Goal: Task Accomplishment & Management: Use online tool/utility

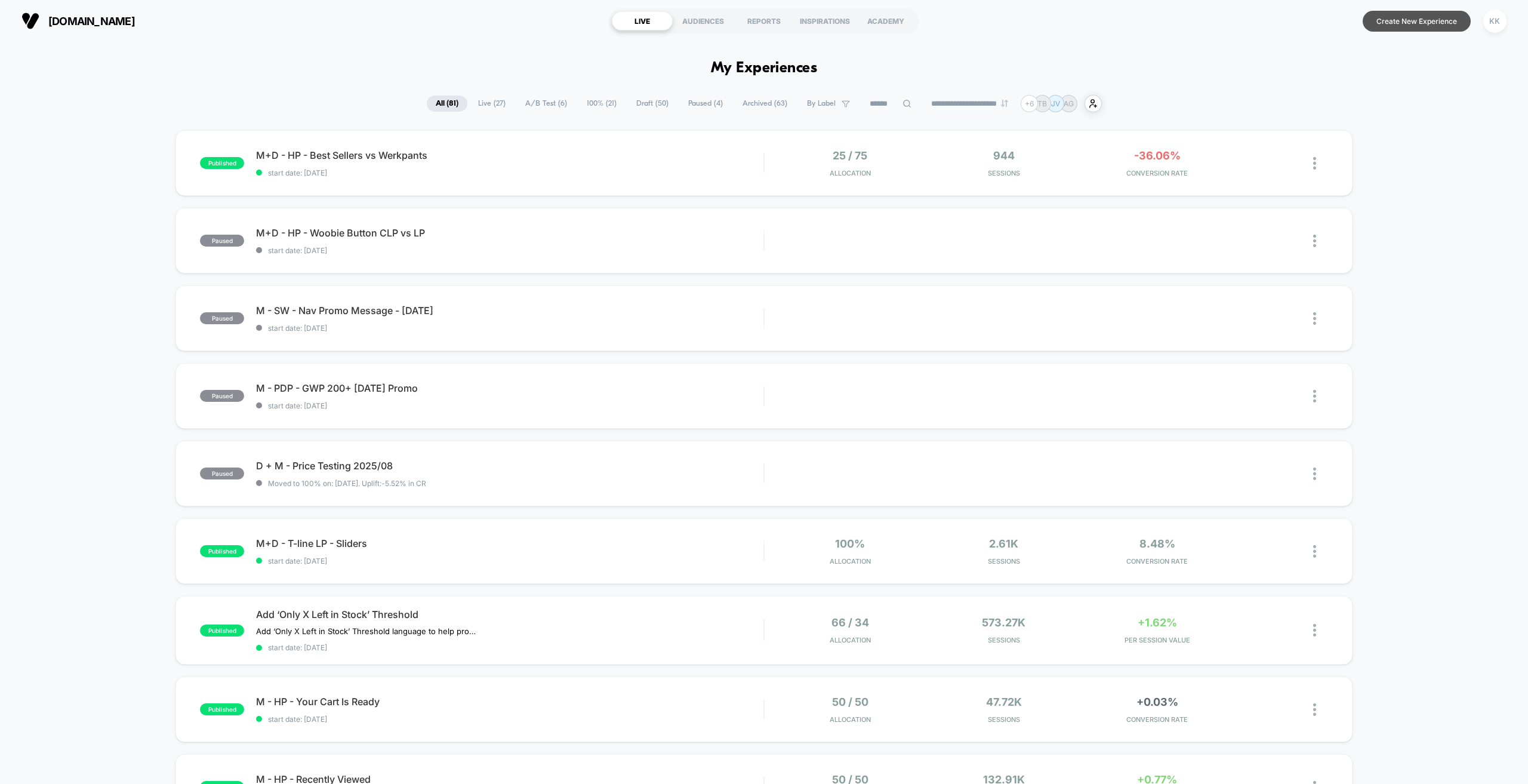
click at [1421, 18] on button "Create New Experience" at bounding box center [1417, 21] width 108 height 21
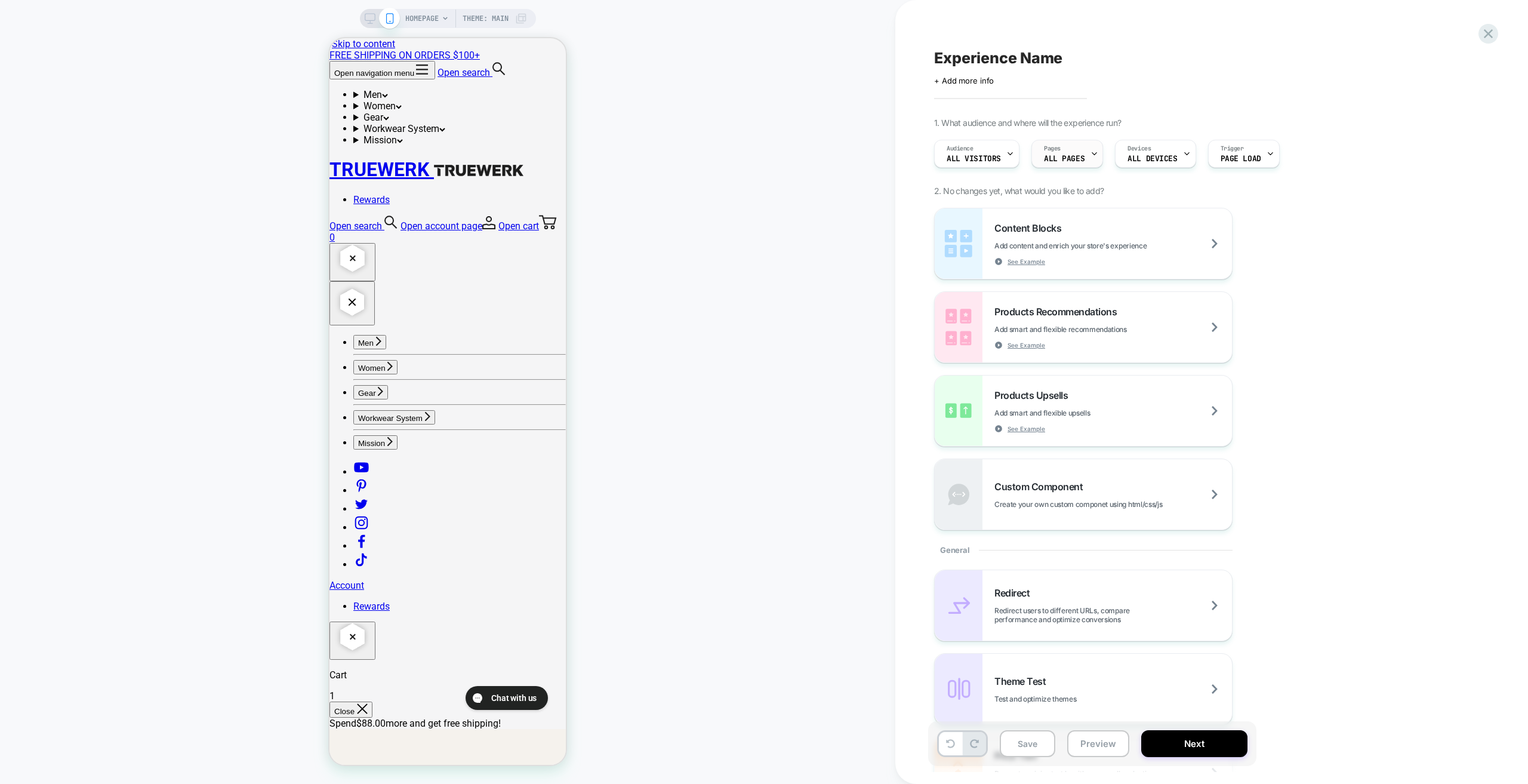
click at [1079, 156] on span "ALL PAGES" at bounding box center [1064, 158] width 41 height 8
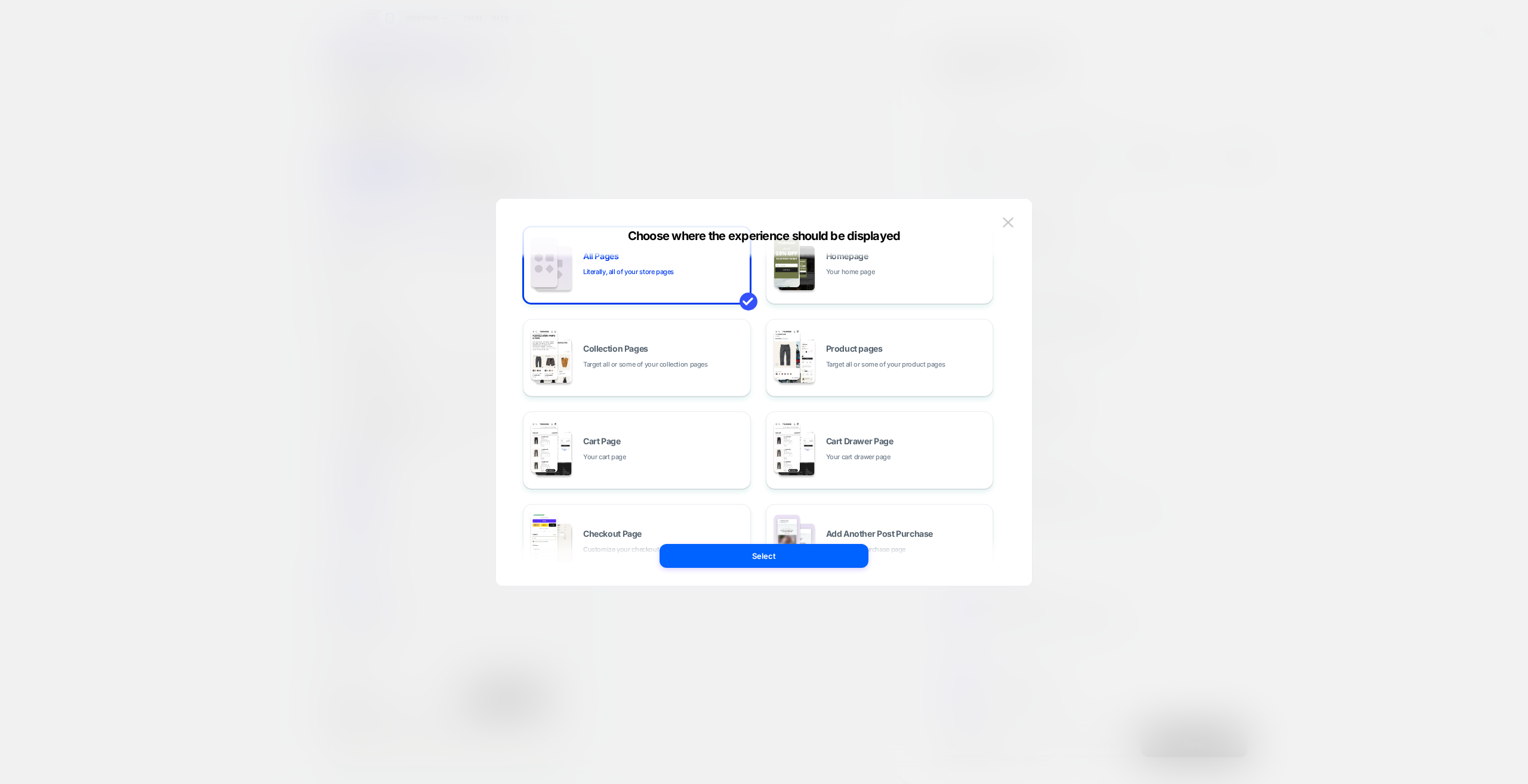
scroll to position [60, 0]
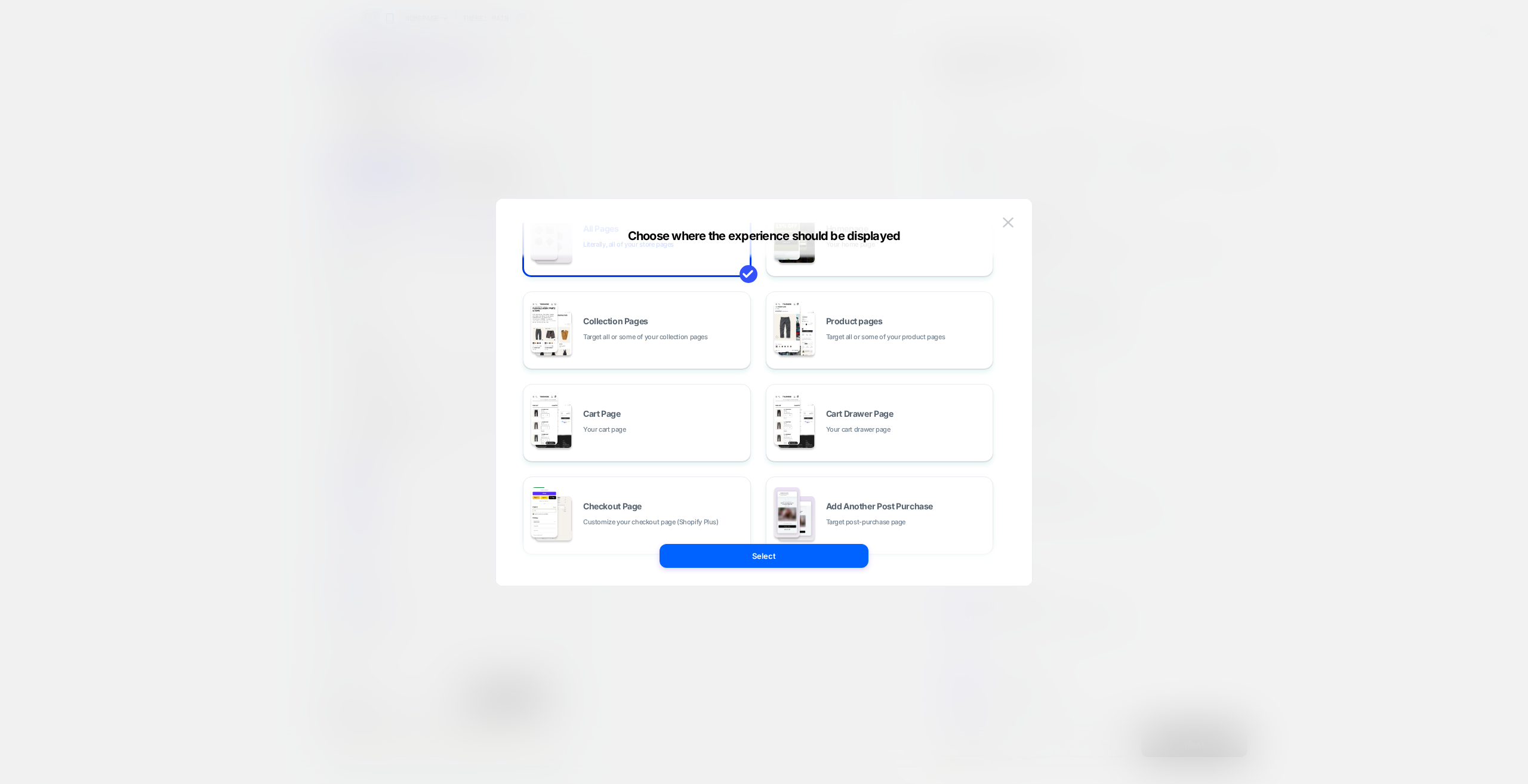
click at [1001, 225] on button at bounding box center [1008, 222] width 18 height 18
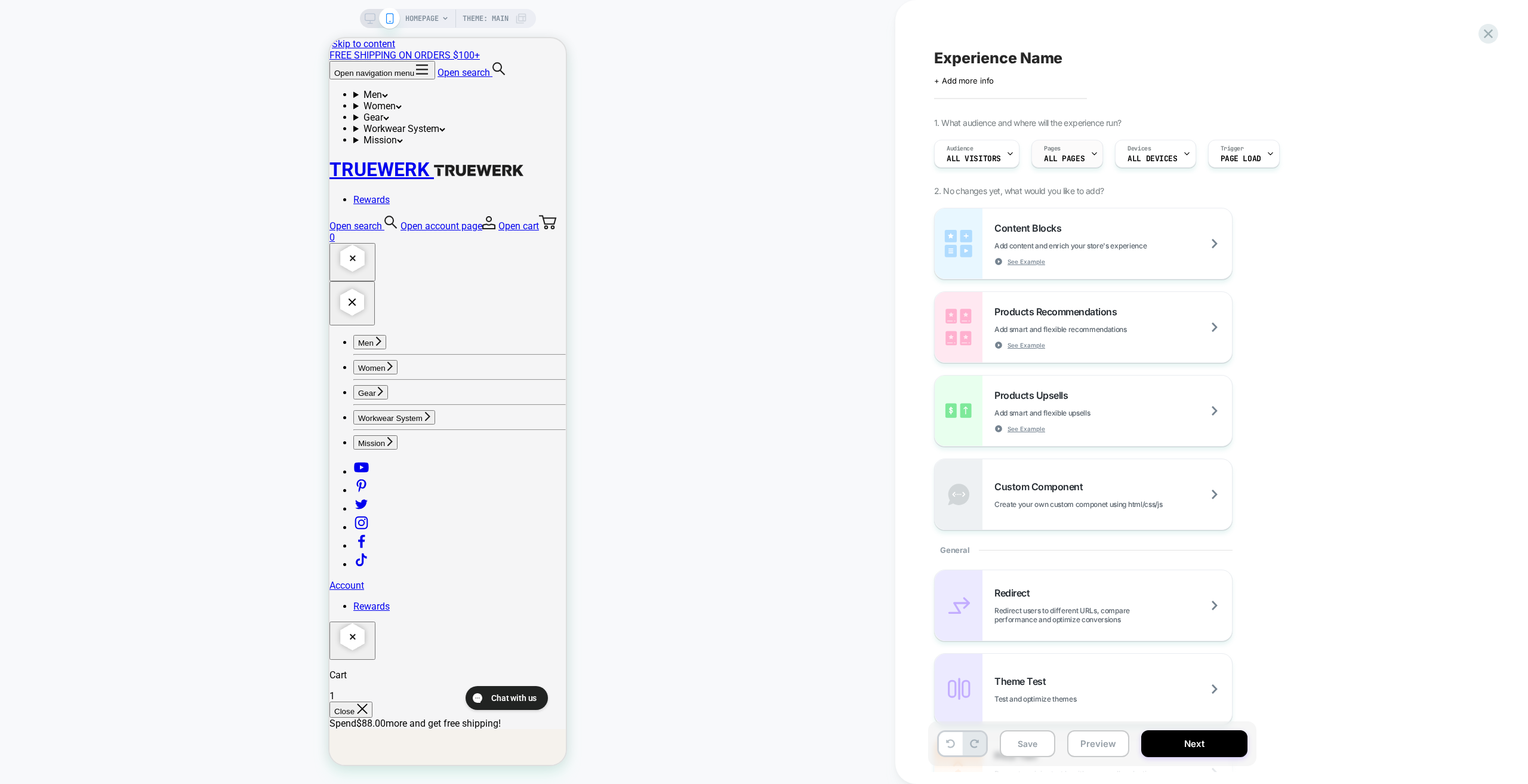
click at [1068, 156] on span "ALL PAGES" at bounding box center [1064, 158] width 41 height 8
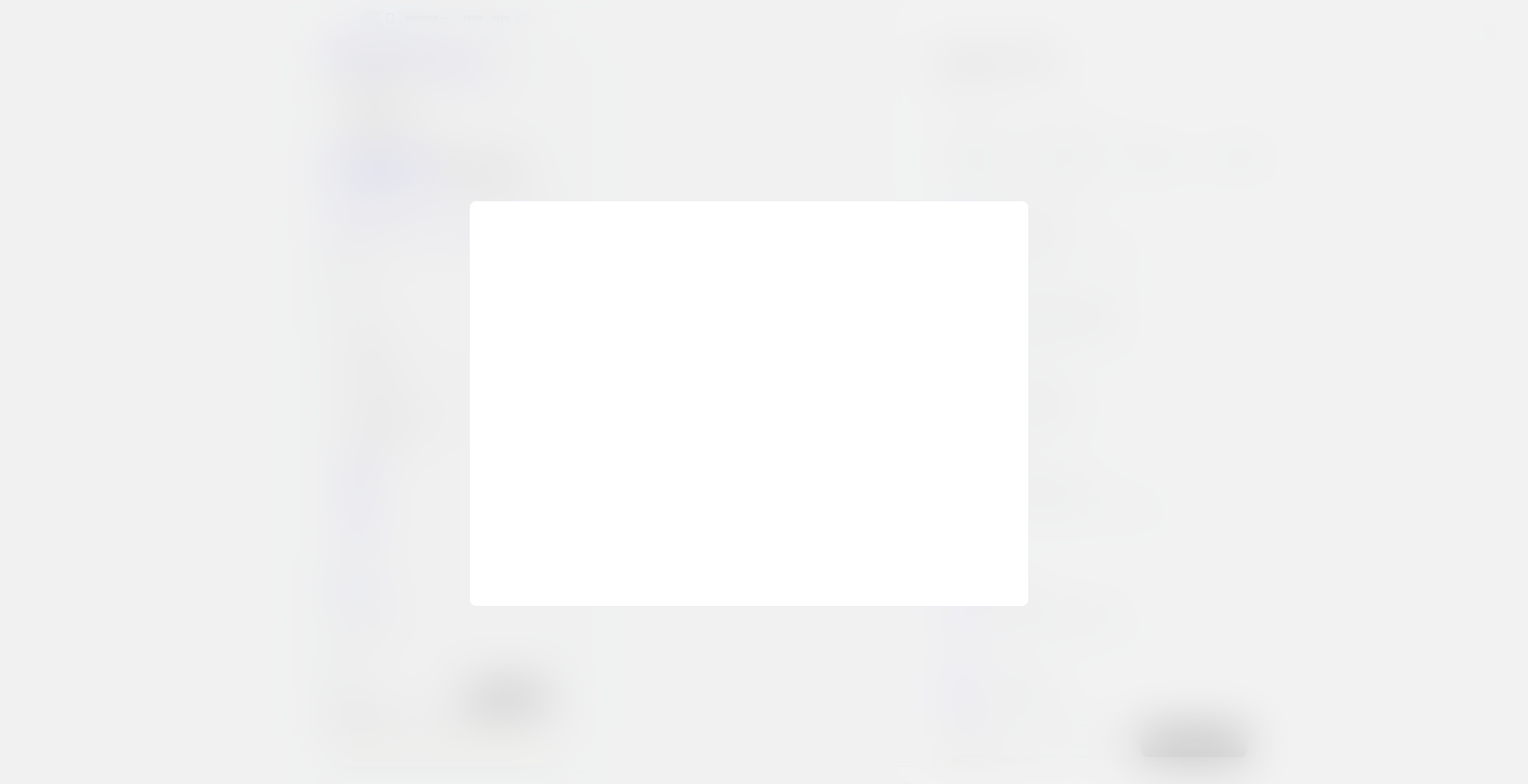
click at [1068, 156] on div at bounding box center [764, 392] width 1528 height 784
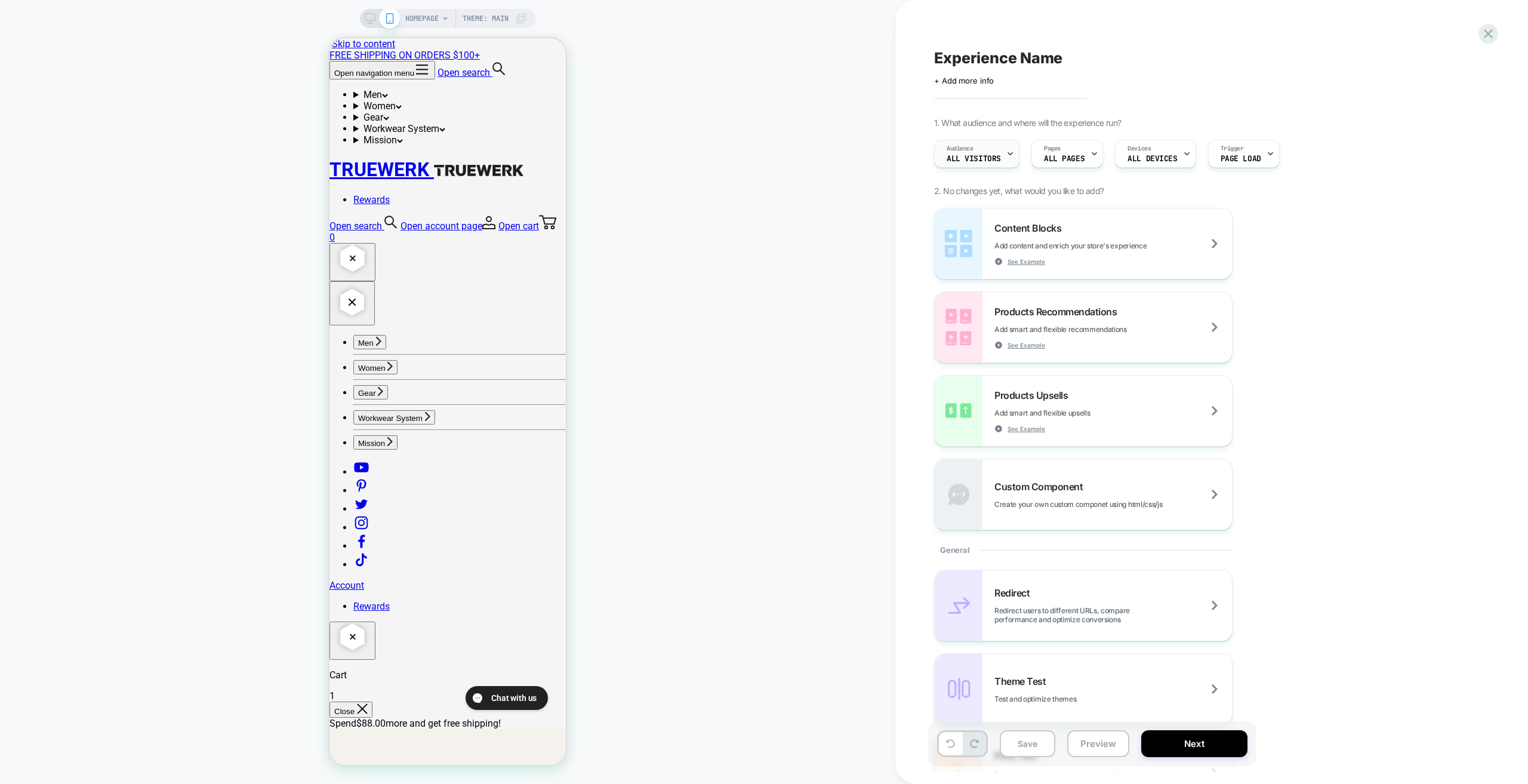
click at [989, 154] on div "Audience All Visitors" at bounding box center [973, 154] width 78 height 27
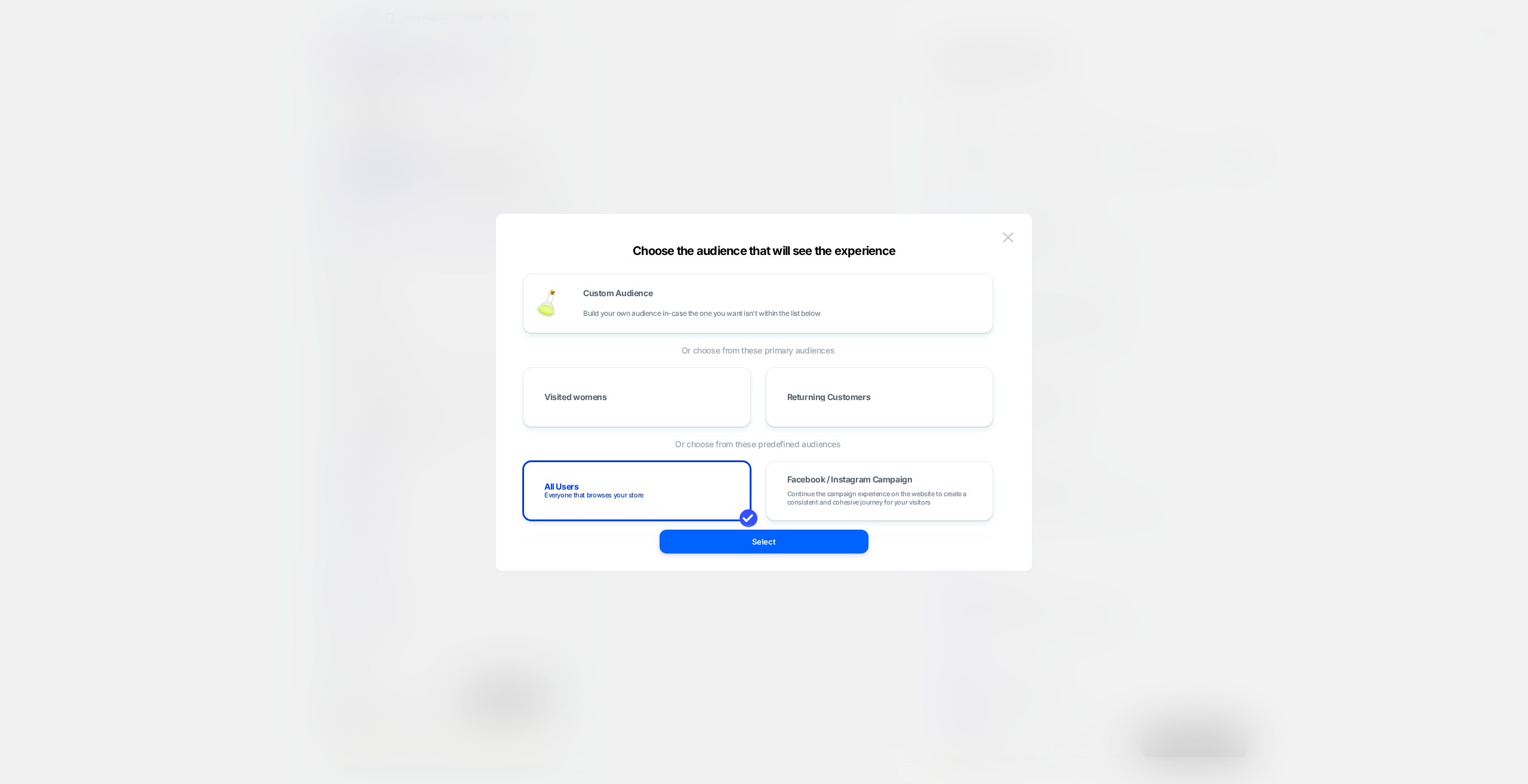
click at [846, 138] on div at bounding box center [764, 392] width 1528 height 784
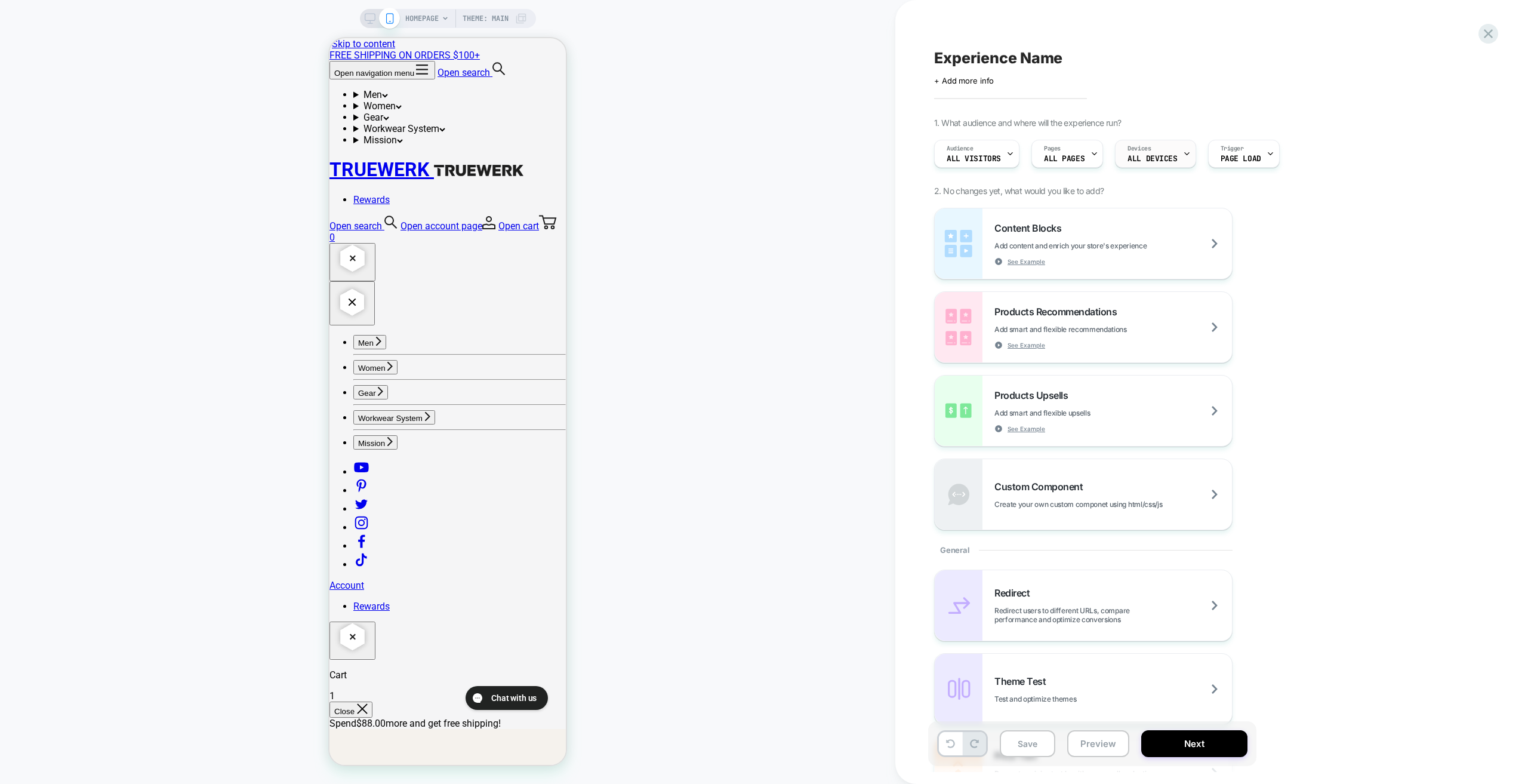
click at [1169, 154] on div "Devices ALL DEVICES" at bounding box center [1153, 154] width 74 height 27
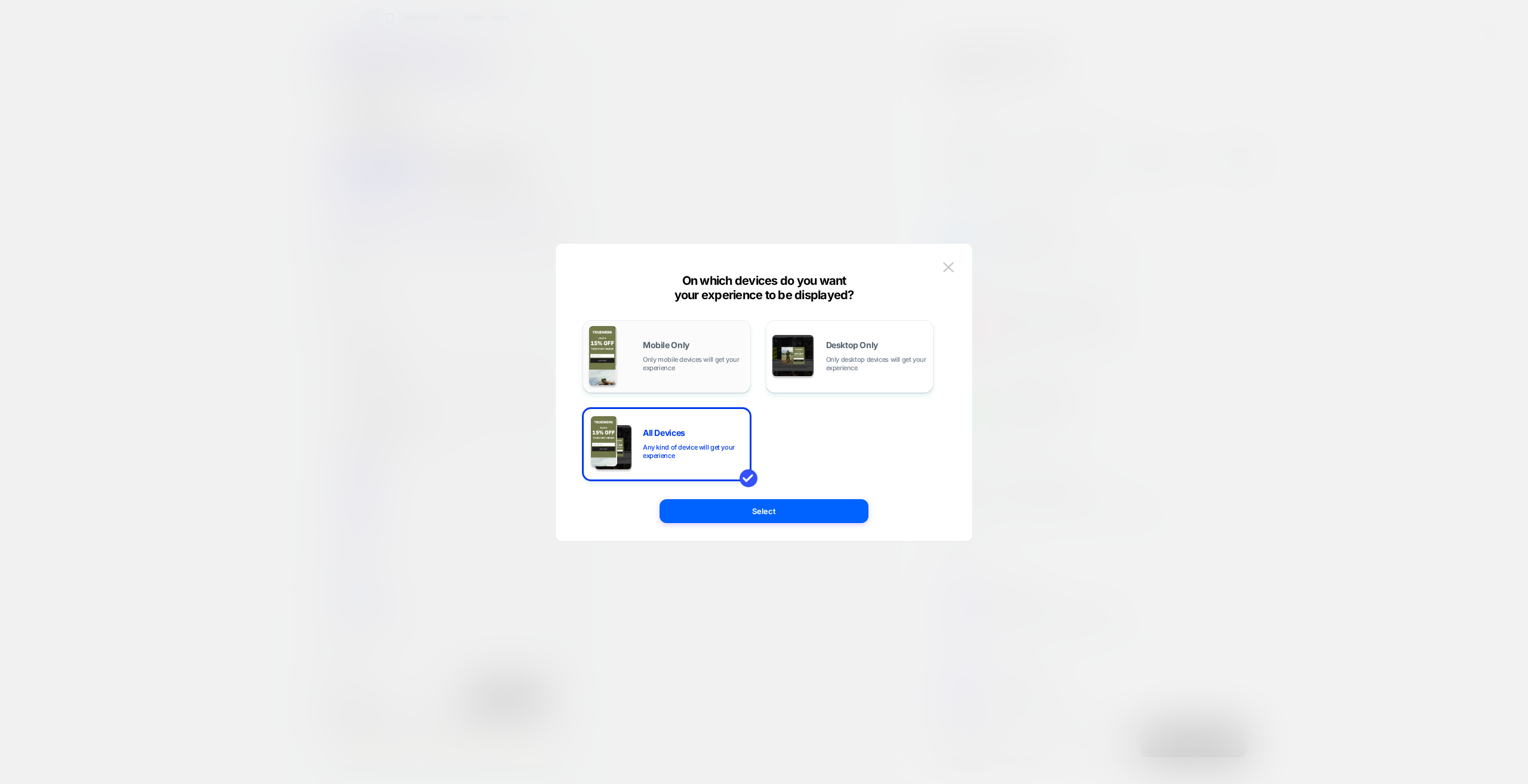
click at [682, 366] on span "Only mobile devices will get your experience" at bounding box center [693, 364] width 101 height 17
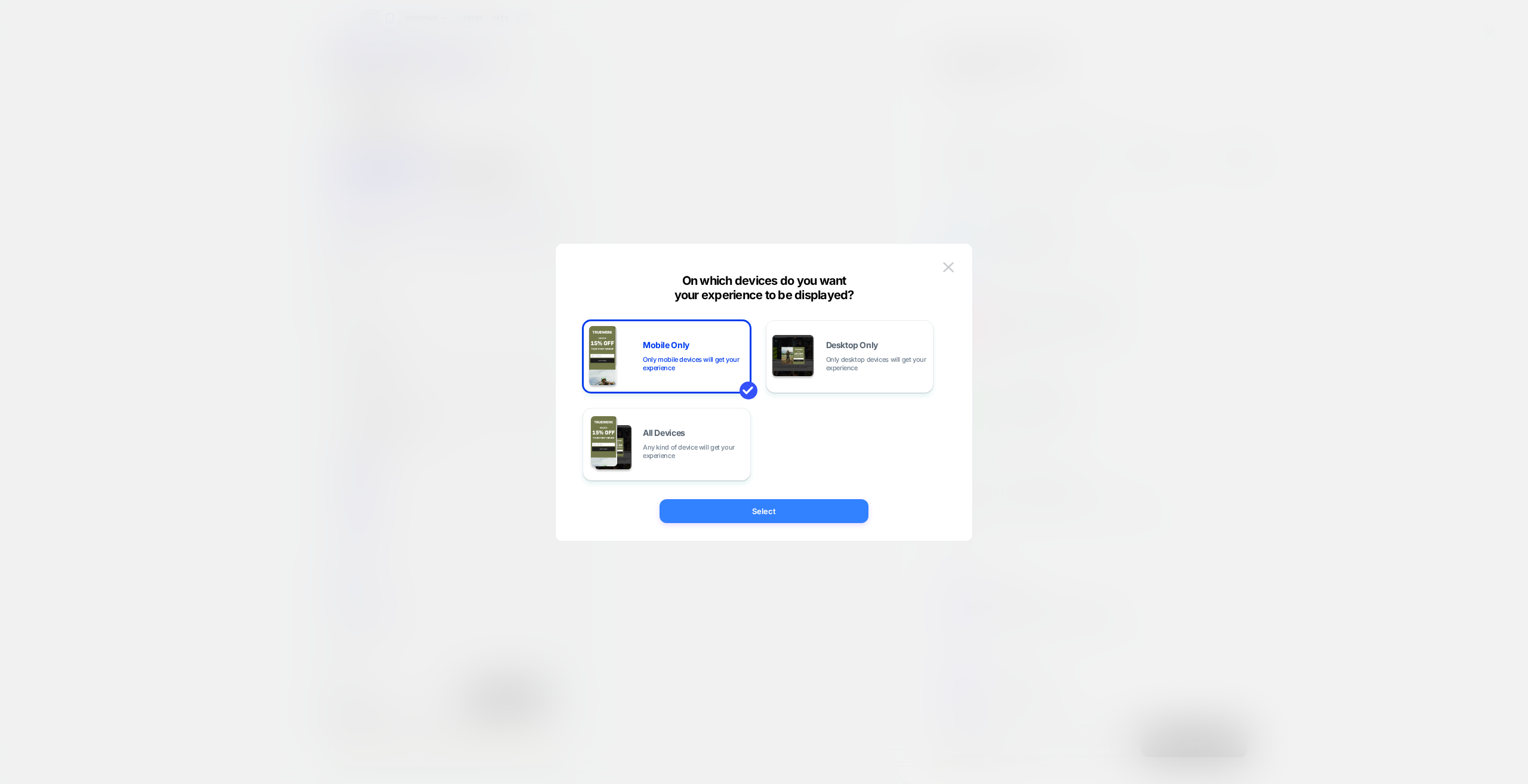
click at [772, 518] on button "Select" at bounding box center [764, 511] width 209 height 24
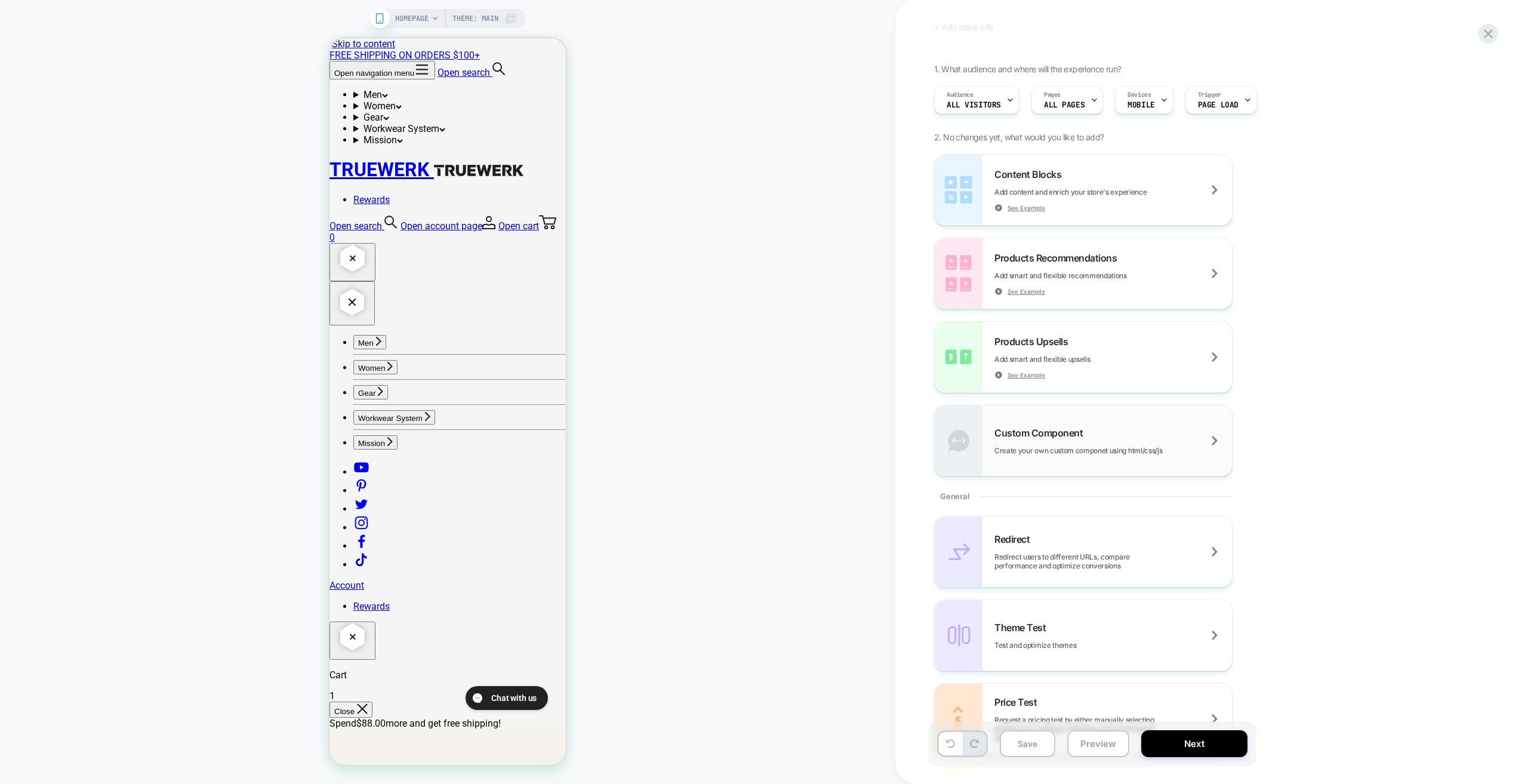
scroll to position [0, 0]
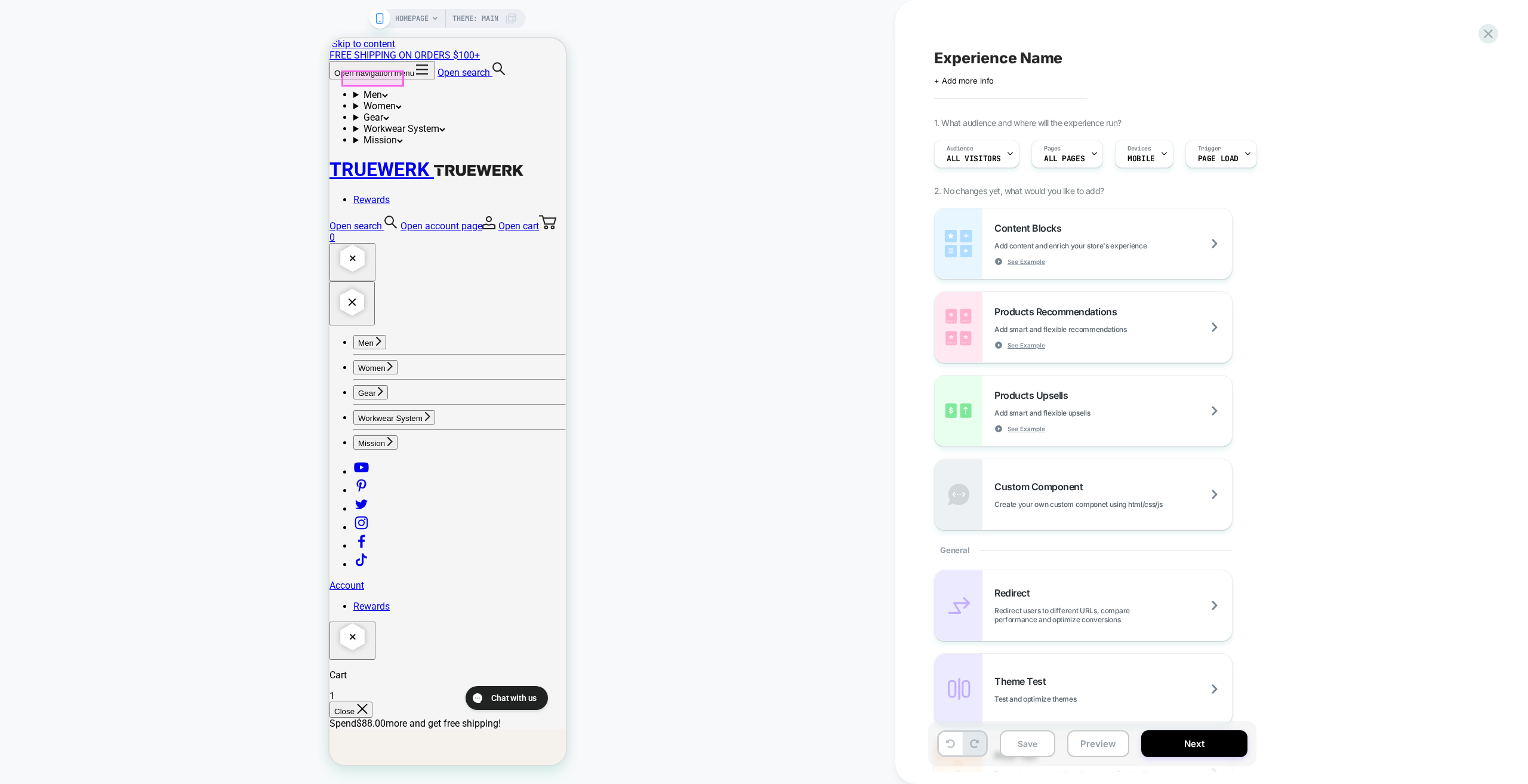
click at [346, 75] on button "Open navigation menu" at bounding box center [382, 70] width 106 height 19
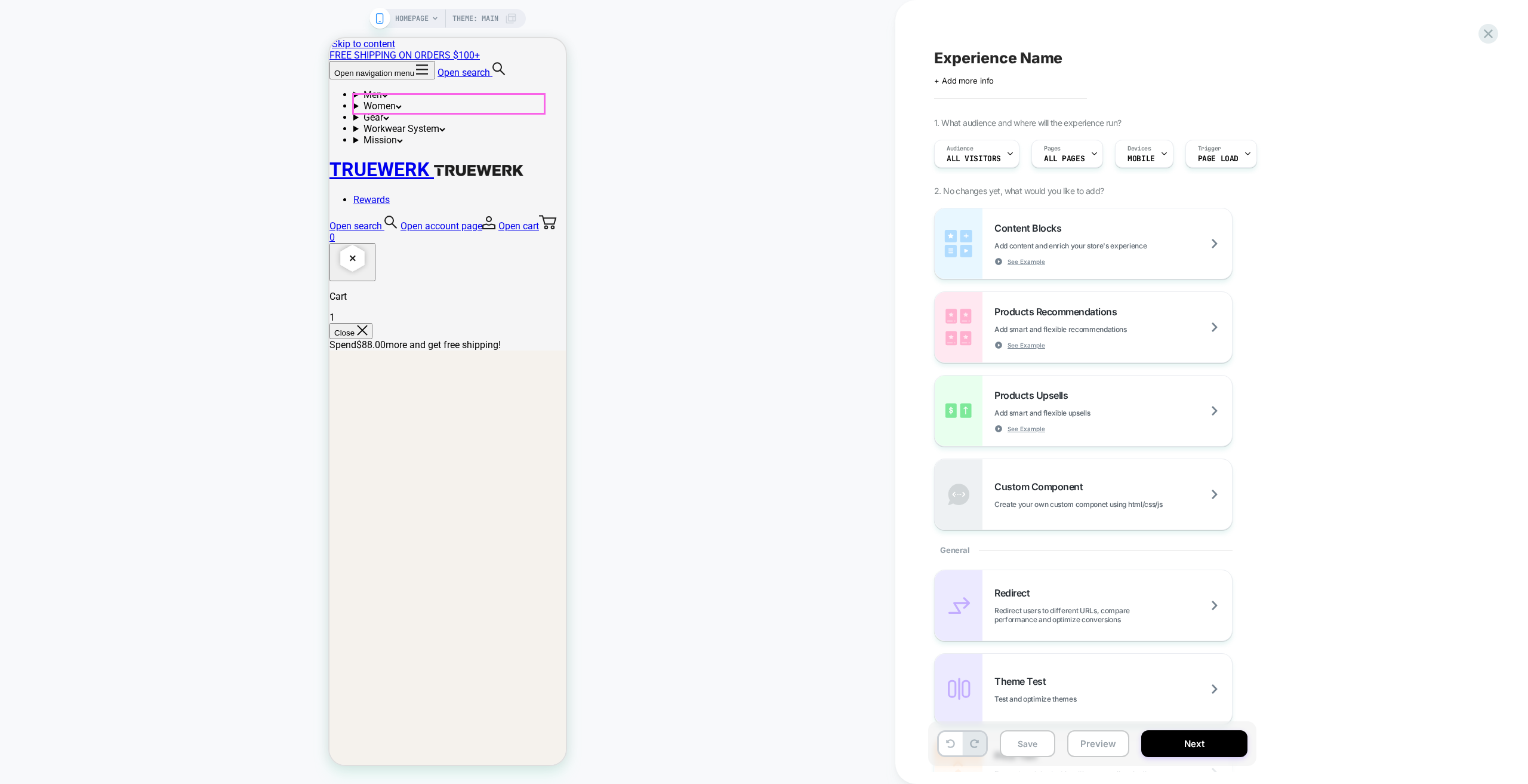
click at [389, 144] on div at bounding box center [377, 148] width 48 height 9
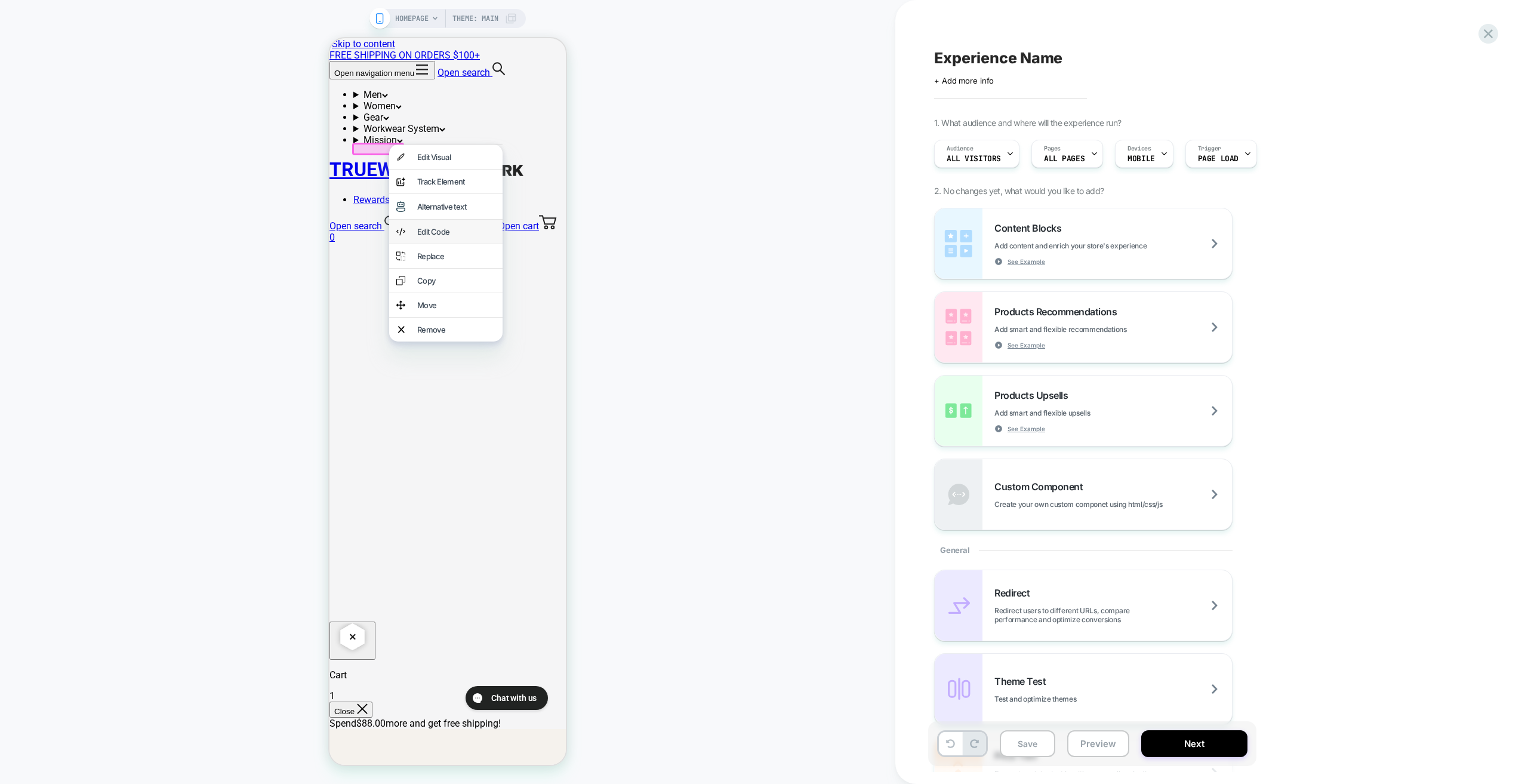
click at [435, 236] on div "Edit Code" at bounding box center [456, 231] width 78 height 9
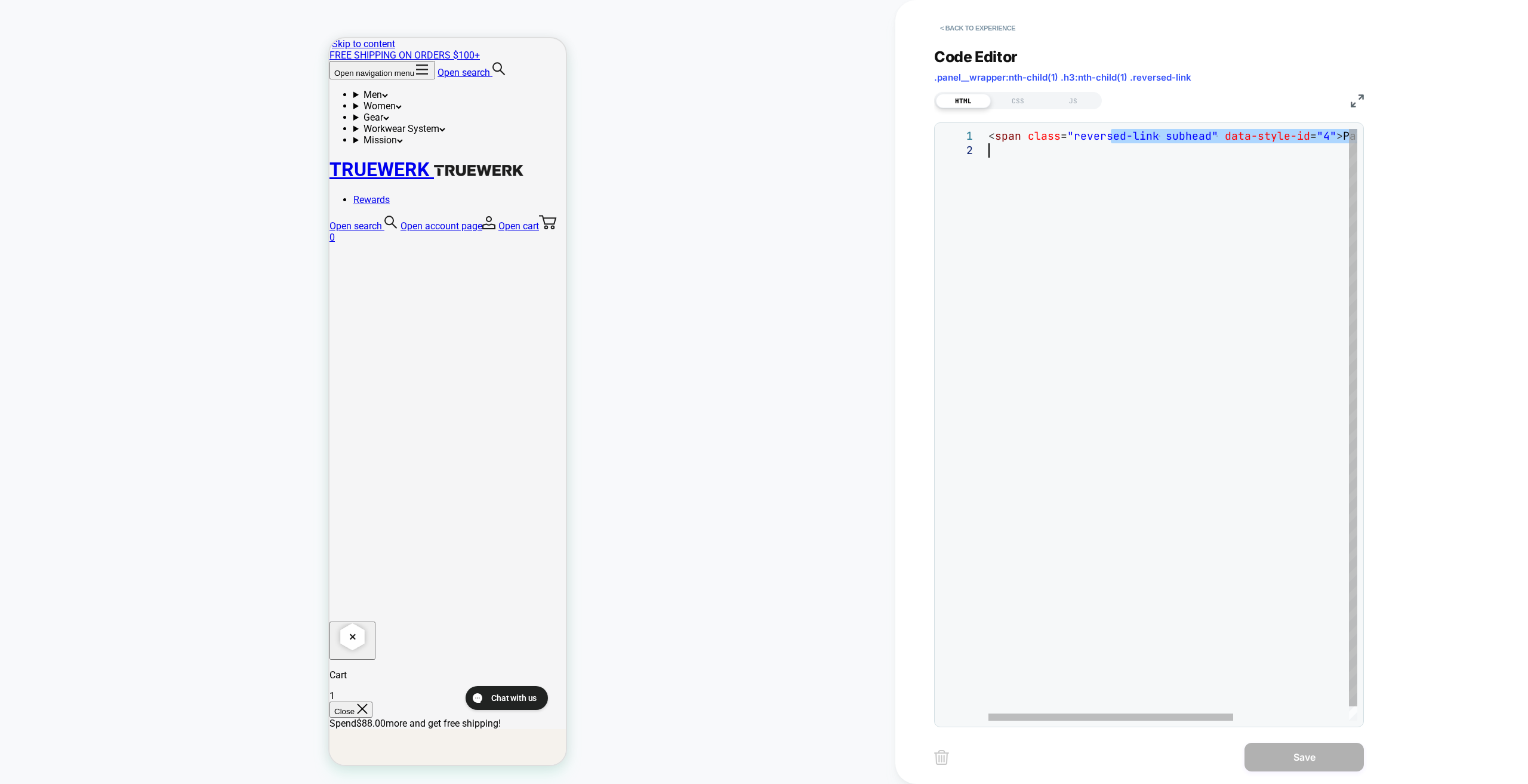
drag, startPoint x: 1113, startPoint y: 135, endPoint x: 916, endPoint y: 151, distance: 197.6
click at [988, 151] on div "< span class = "reversed-link subhead" data-style-id = "4" > Pants &amp; Shorts…" at bounding box center [1260, 432] width 543 height 606
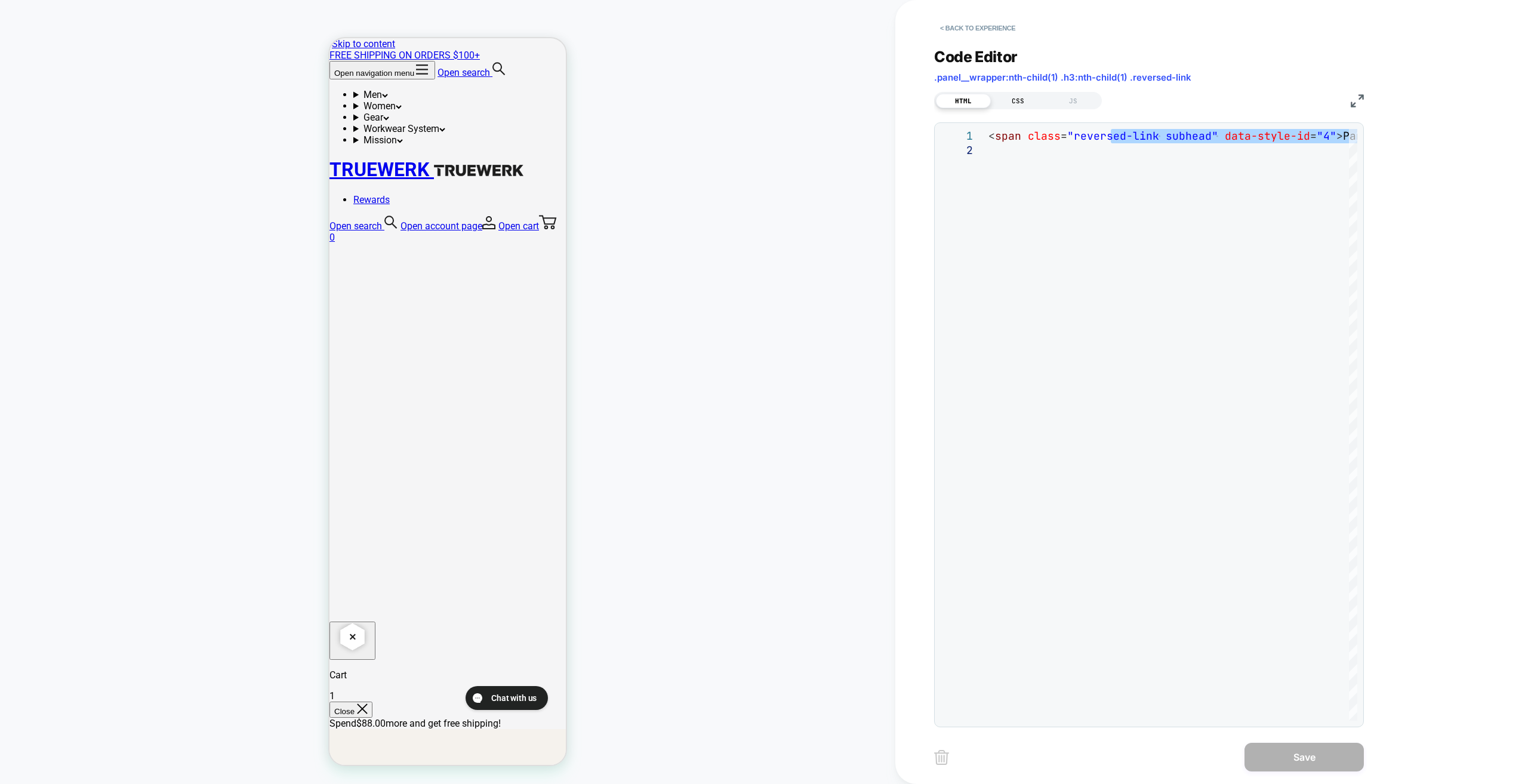
click at [1018, 94] on div "CSS" at bounding box center [1018, 101] width 55 height 14
click at [1069, 99] on div "JS" at bounding box center [1073, 101] width 55 height 14
click at [963, 27] on button "< Back to experience" at bounding box center [978, 28] width 87 height 19
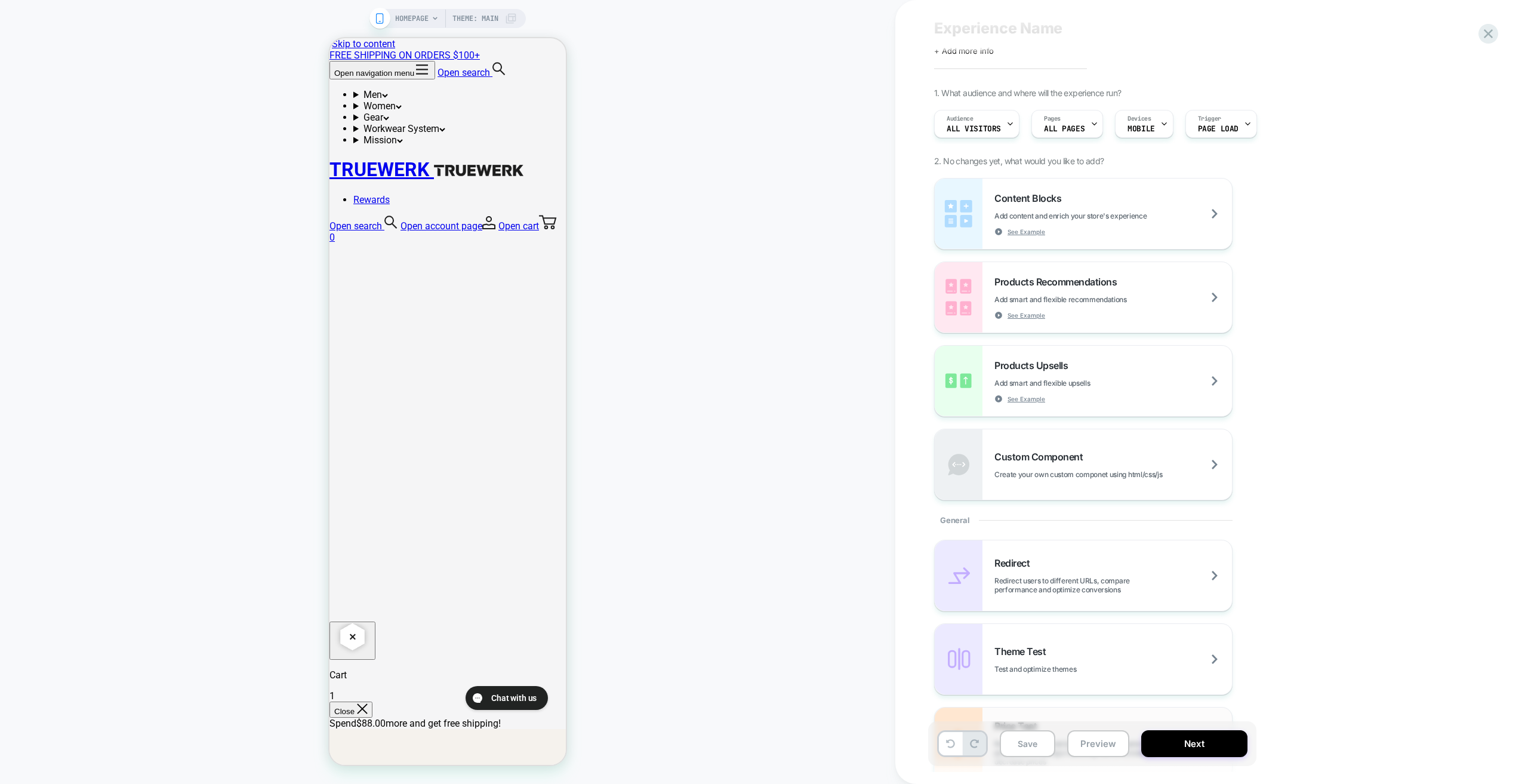
scroll to position [179, 0]
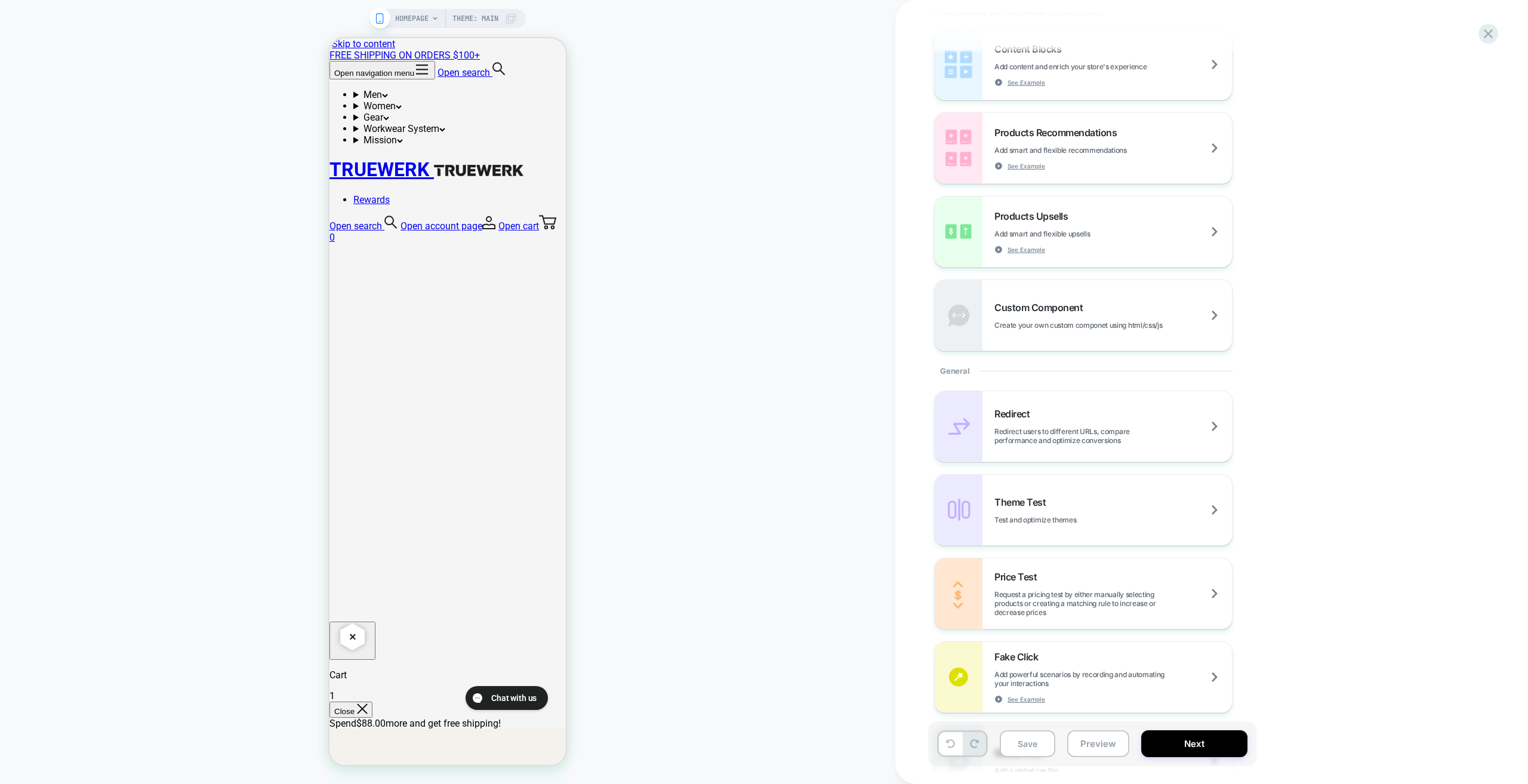
drag, startPoint x: 695, startPoint y: 304, endPoint x: 690, endPoint y: 297, distance: 8.6
click at [693, 306] on div "HOMEPAGE Theme: MAIN" at bounding box center [447, 392] width 895 height 760
click at [1489, 30] on icon at bounding box center [1489, 34] width 16 height 16
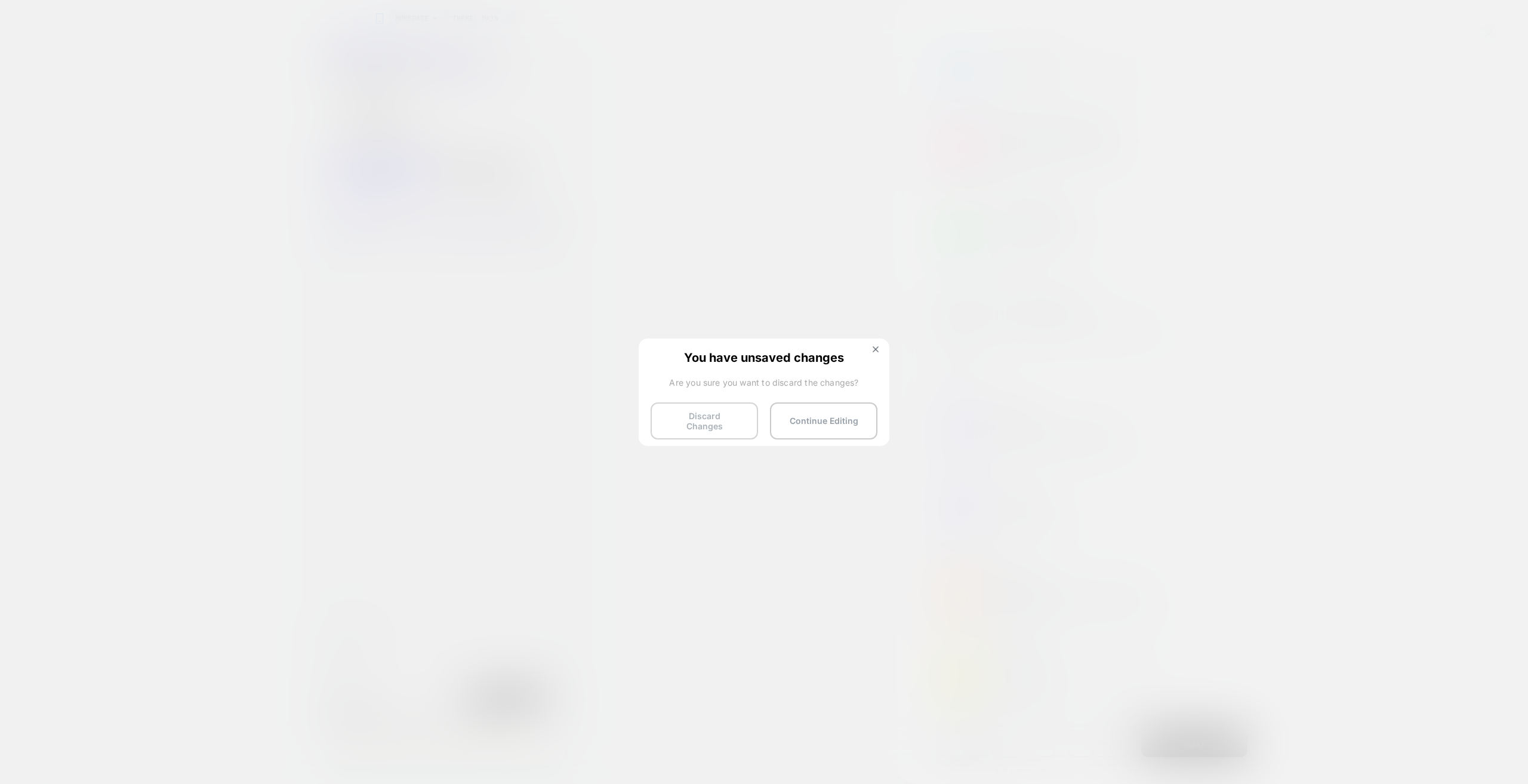
click at [725, 413] on button "Discard Changes" at bounding box center [705, 420] width 107 height 37
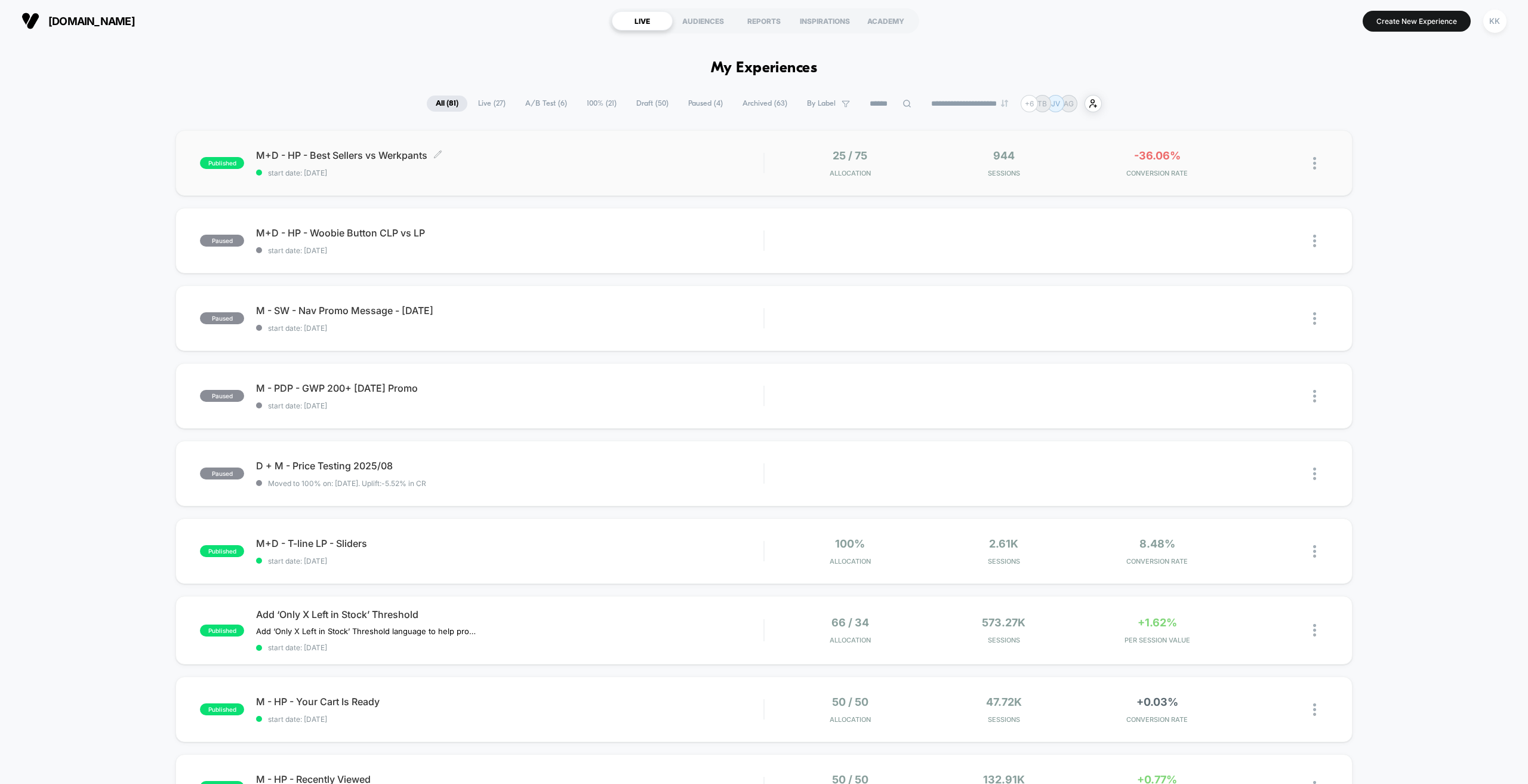
click at [602, 169] on span "start date: 9/24/2025" at bounding box center [510, 172] width 507 height 9
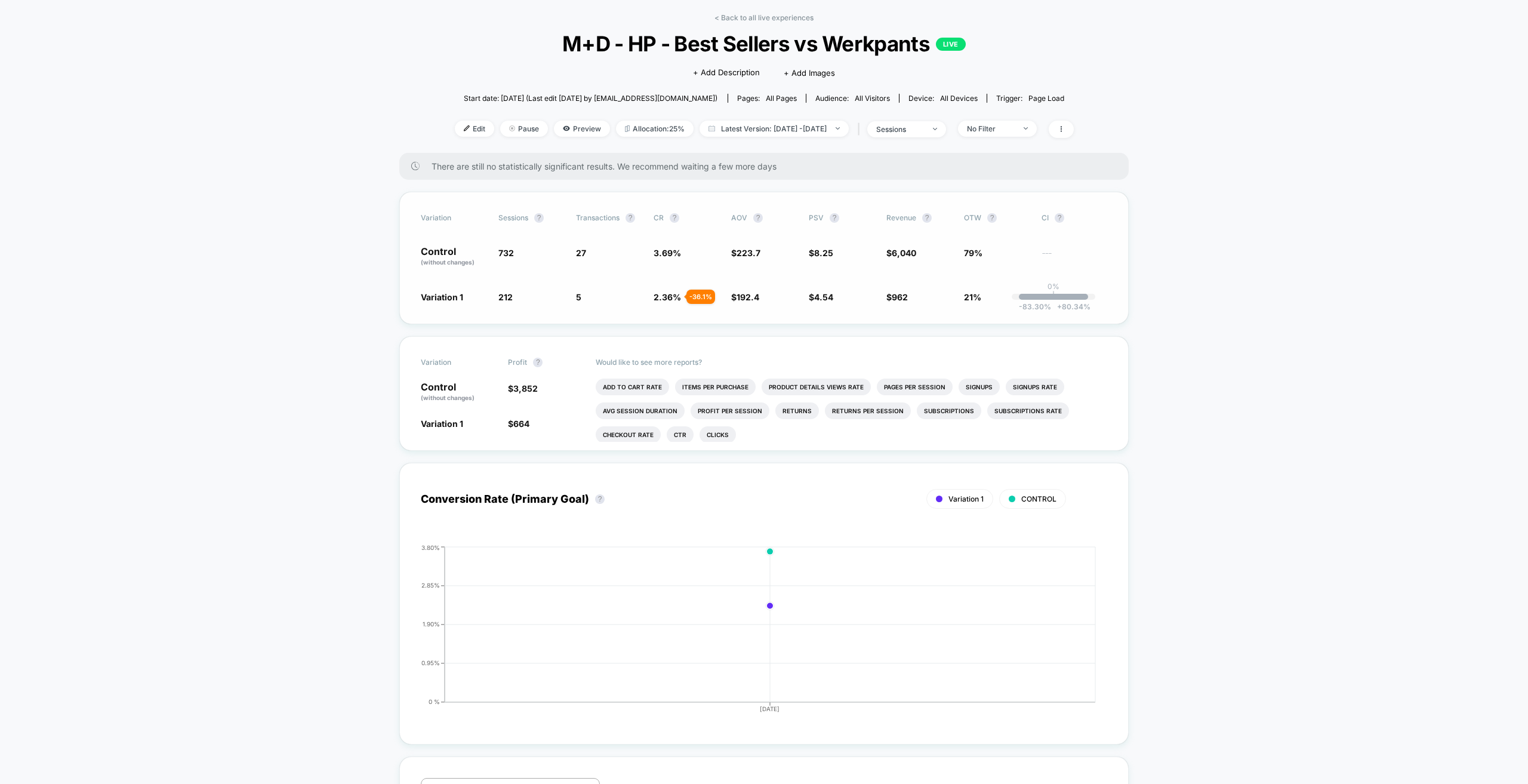
scroll to position [60, 0]
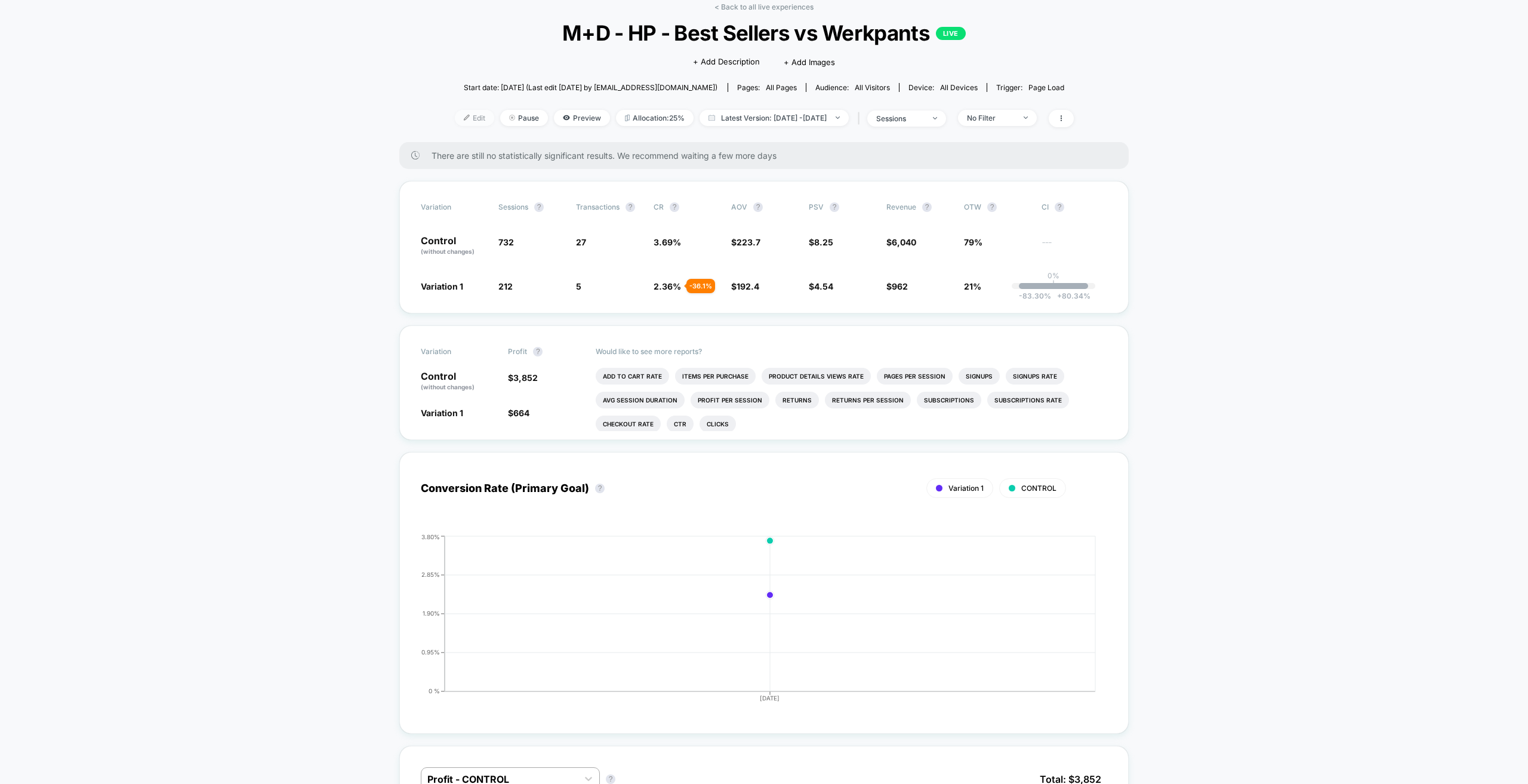
click at [464, 117] on img at bounding box center [467, 117] width 6 height 6
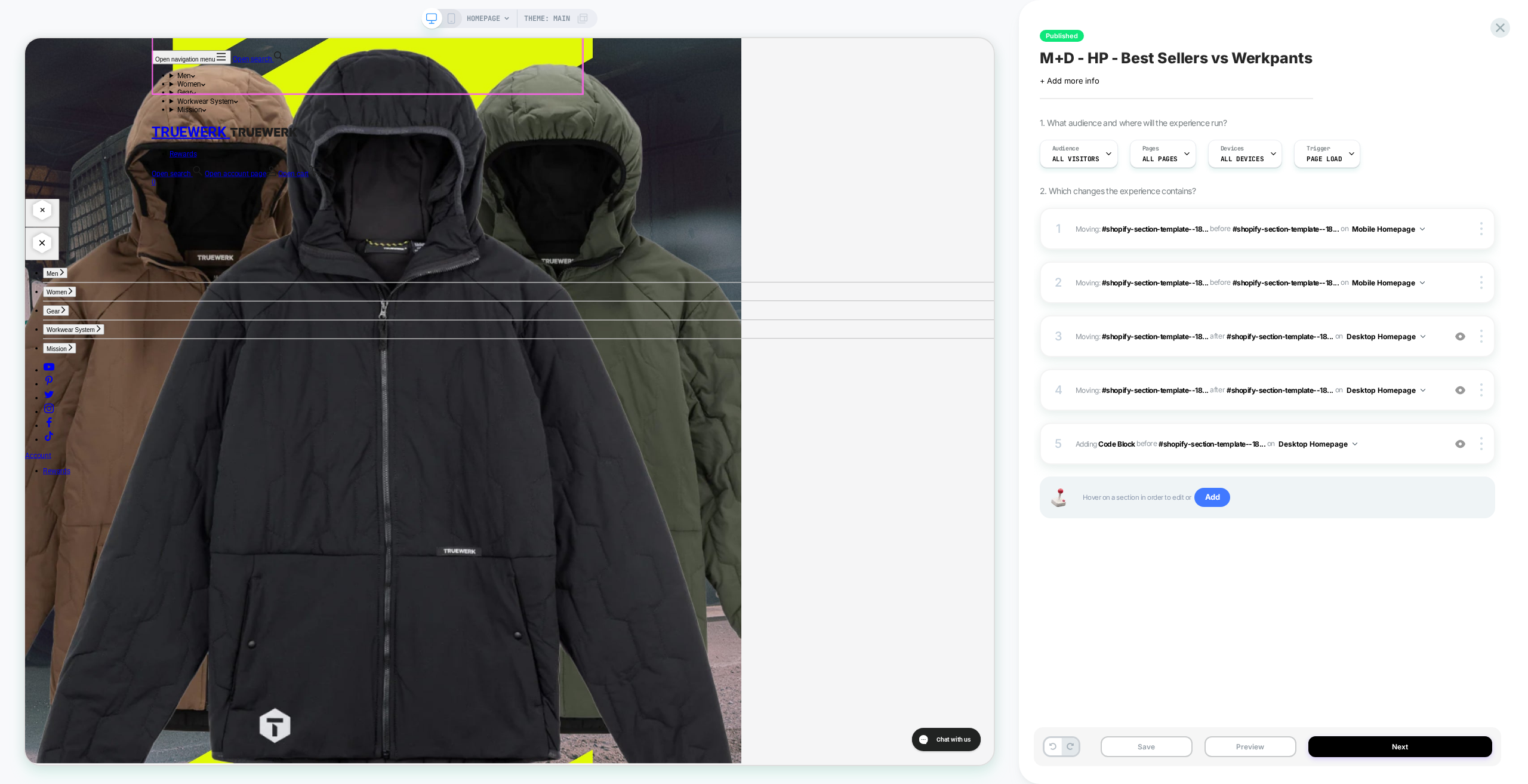
scroll to position [3462, 0]
